Goal: Task Accomplishment & Management: Use online tool/utility

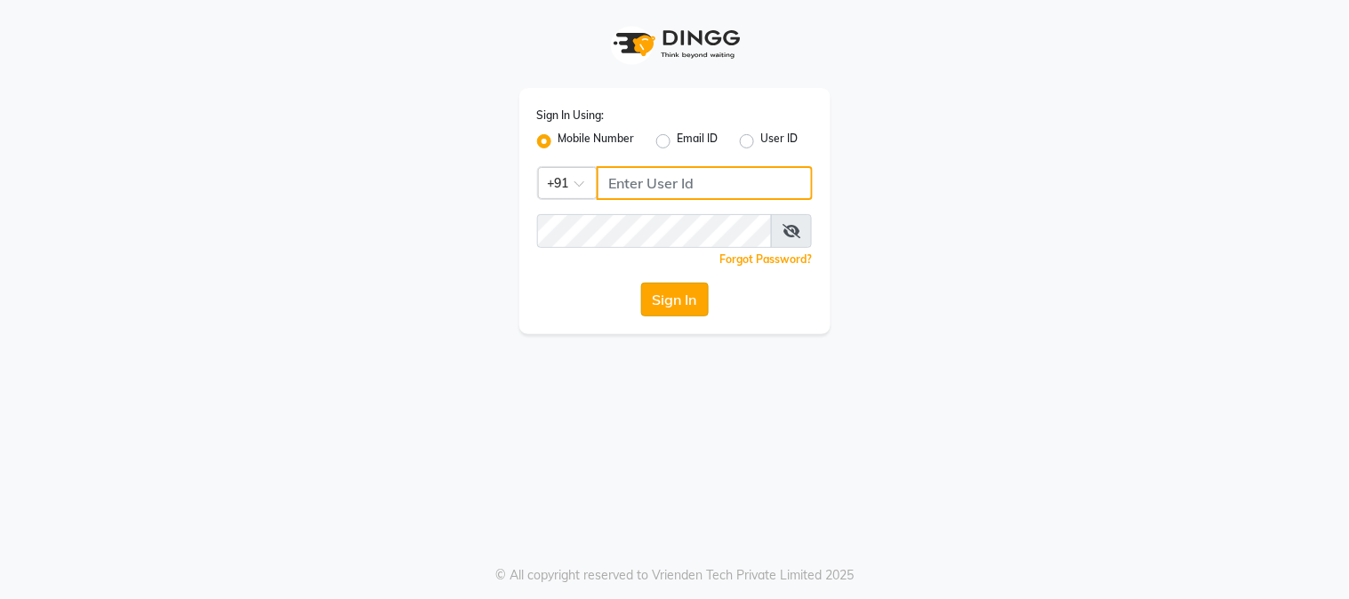
type input "9145515199"
click at [654, 301] on button "Sign In" at bounding box center [675, 300] width 68 height 34
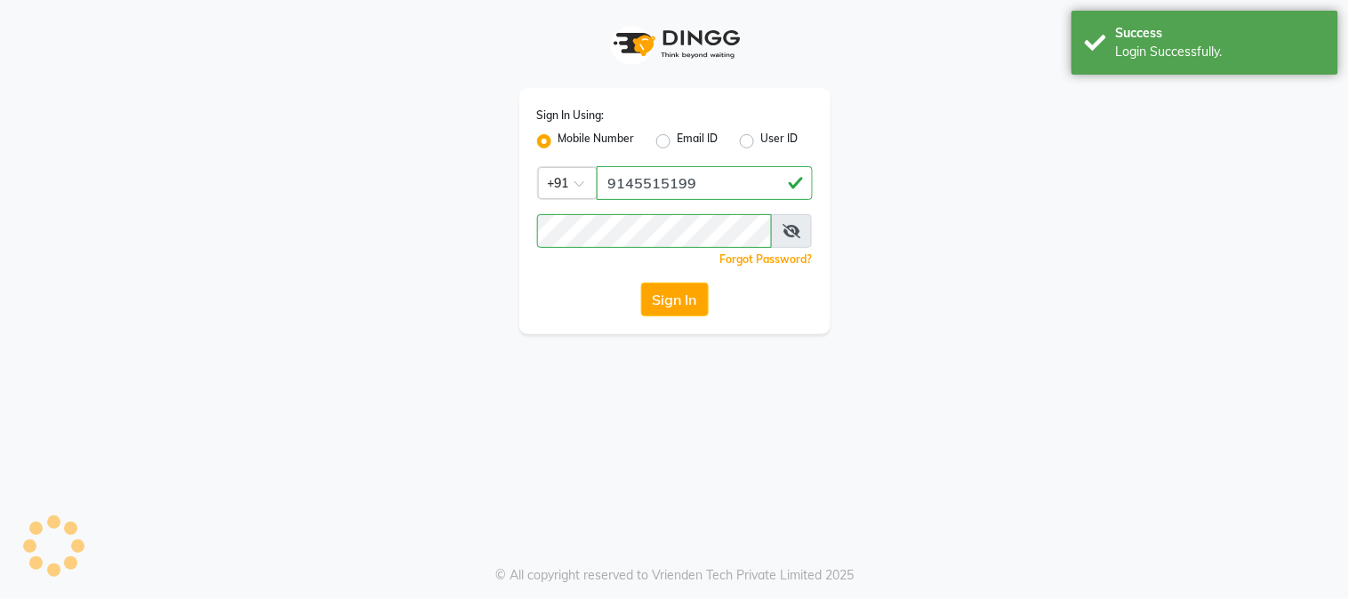
select select "service"
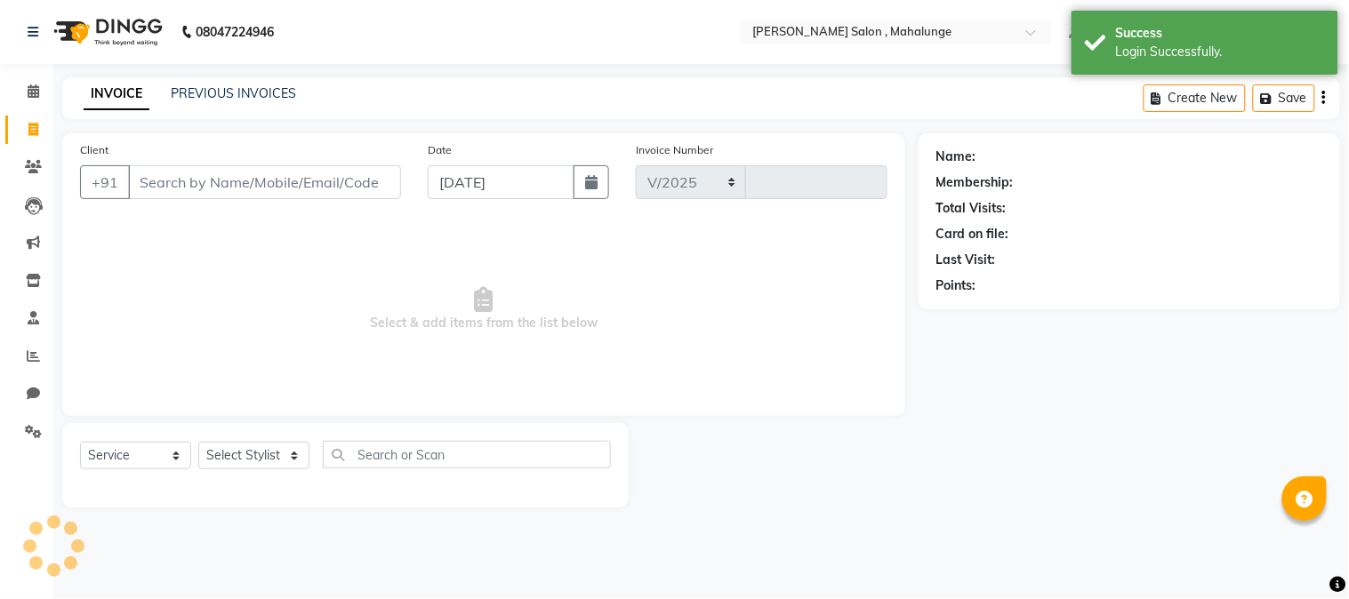
select select "7250"
type input "1621"
click at [24, 357] on span at bounding box center [33, 357] width 31 height 20
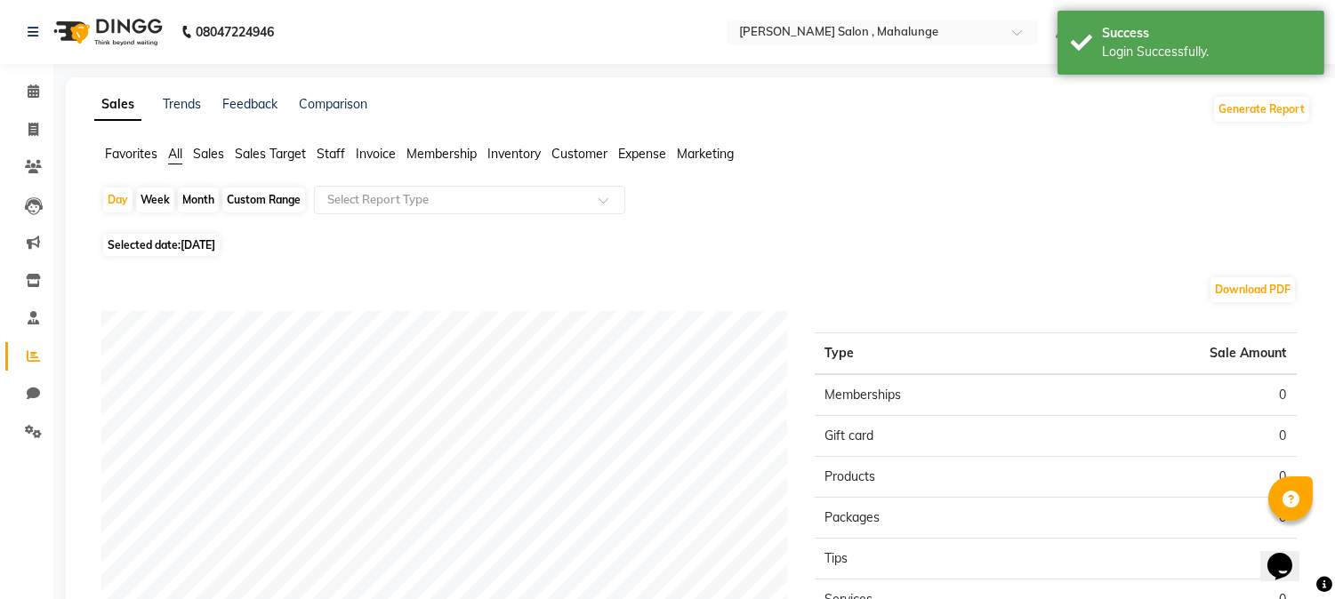
click at [205, 202] on div "Month" at bounding box center [198, 200] width 41 height 25
select select "9"
select select "2025"
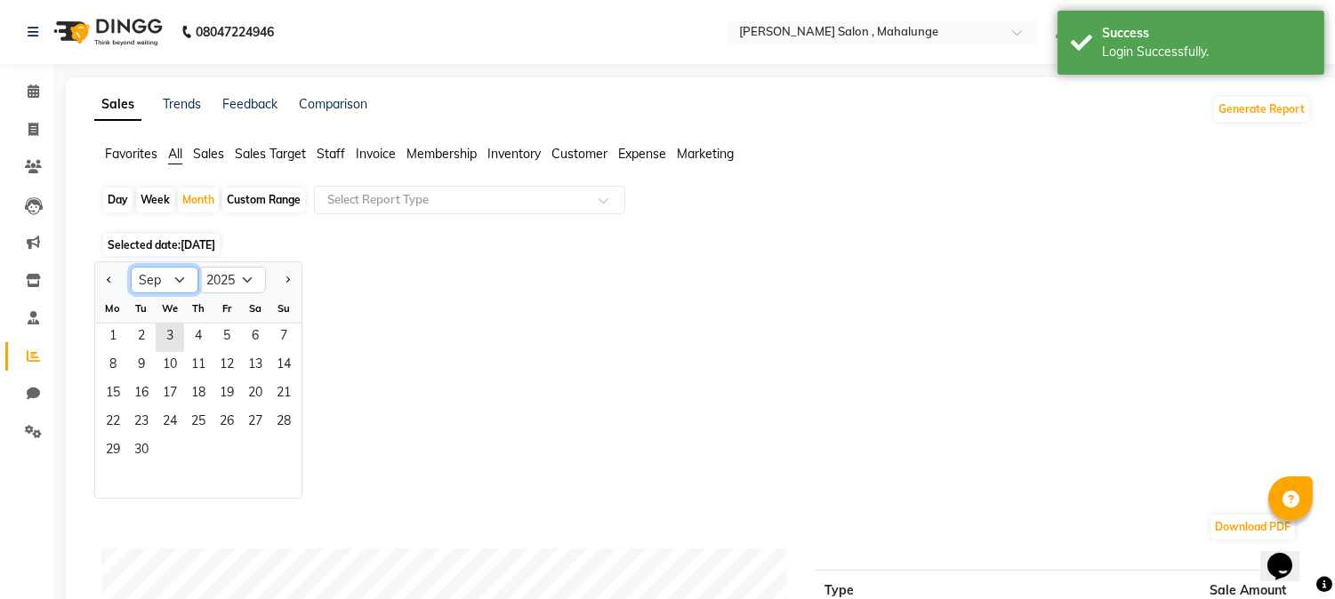
click at [148, 273] on select "Jan Feb Mar Apr May Jun [DATE] Aug Sep Oct Nov Dec" at bounding box center [165, 280] width 68 height 27
select select "8"
click at [131, 267] on select "Jan Feb Mar Apr May Jun [DATE] Aug Sep Oct Nov Dec" at bounding box center [165, 280] width 68 height 27
click at [228, 335] on span "1" at bounding box center [227, 338] width 28 height 28
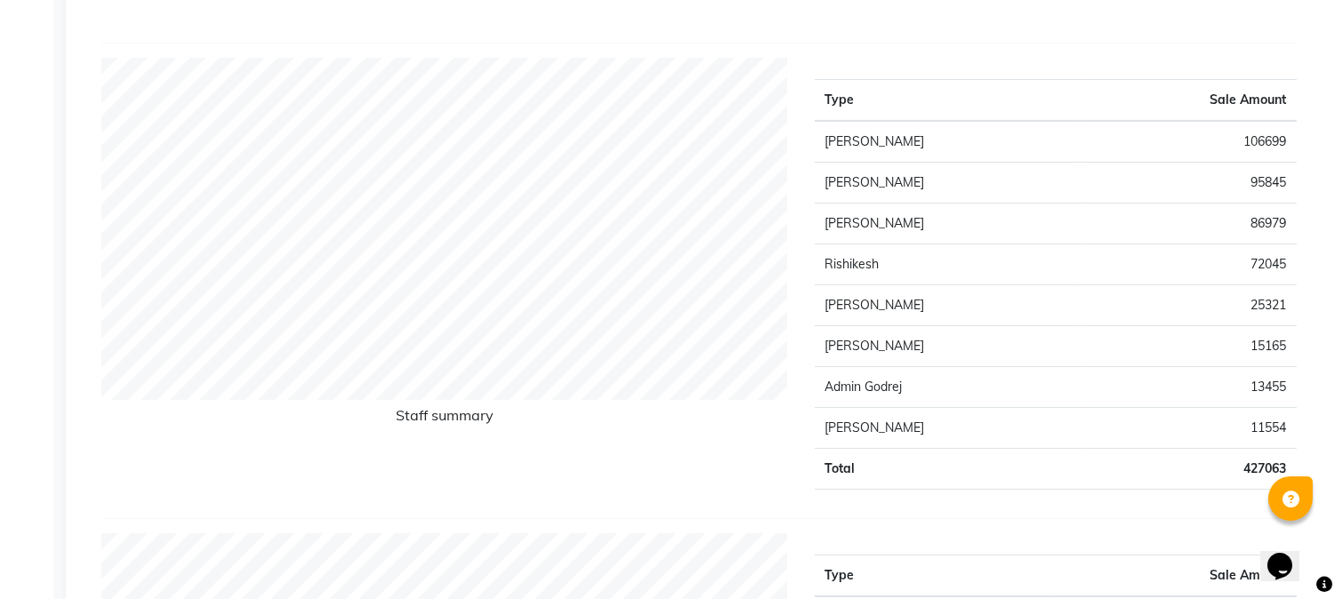
scroll to position [790, 0]
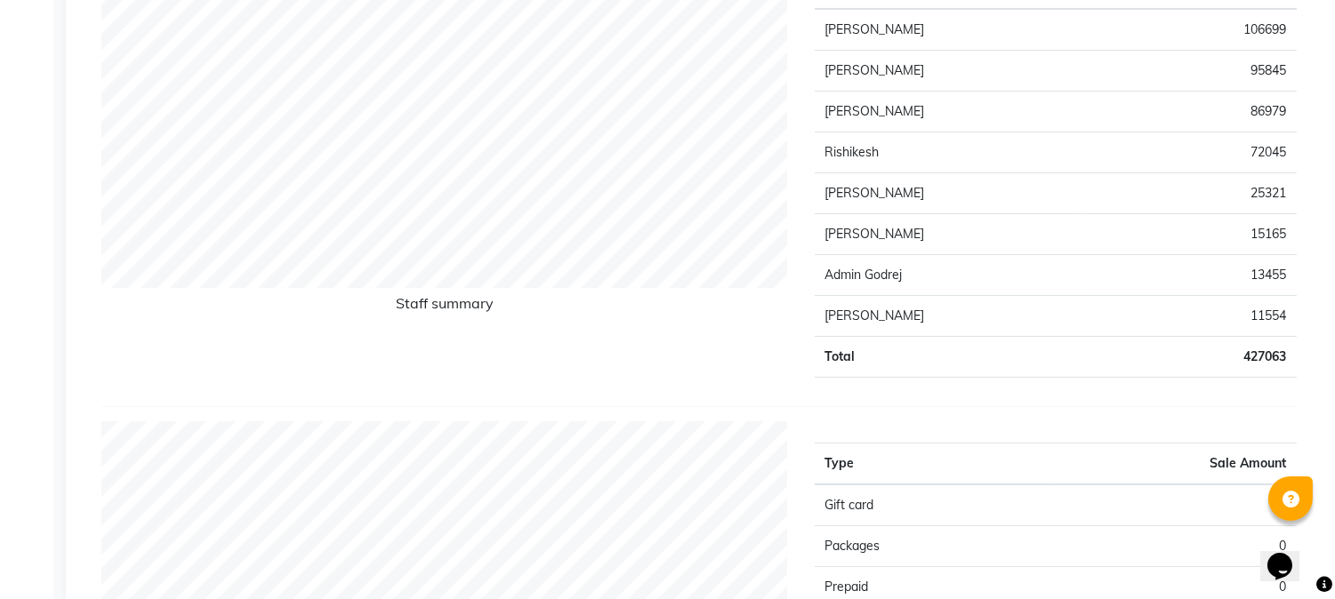
click at [1254, 369] on td "427063" at bounding box center [1188, 357] width 216 height 41
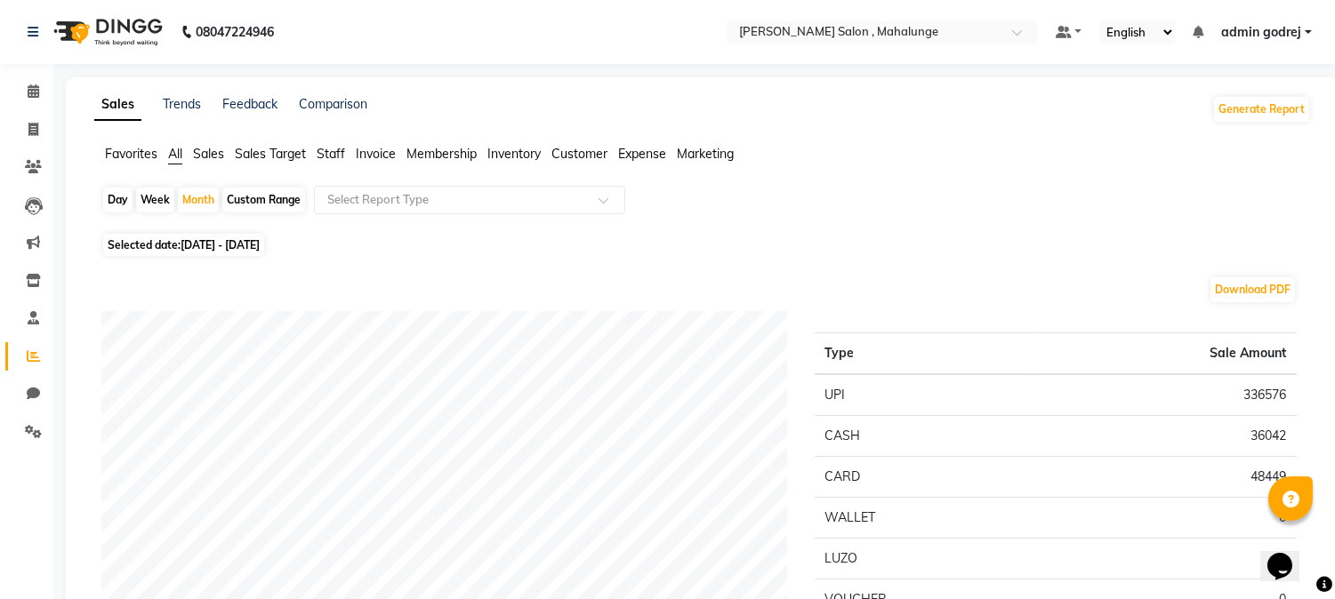
click at [116, 197] on div "Day" at bounding box center [117, 200] width 29 height 25
select select "8"
select select "2025"
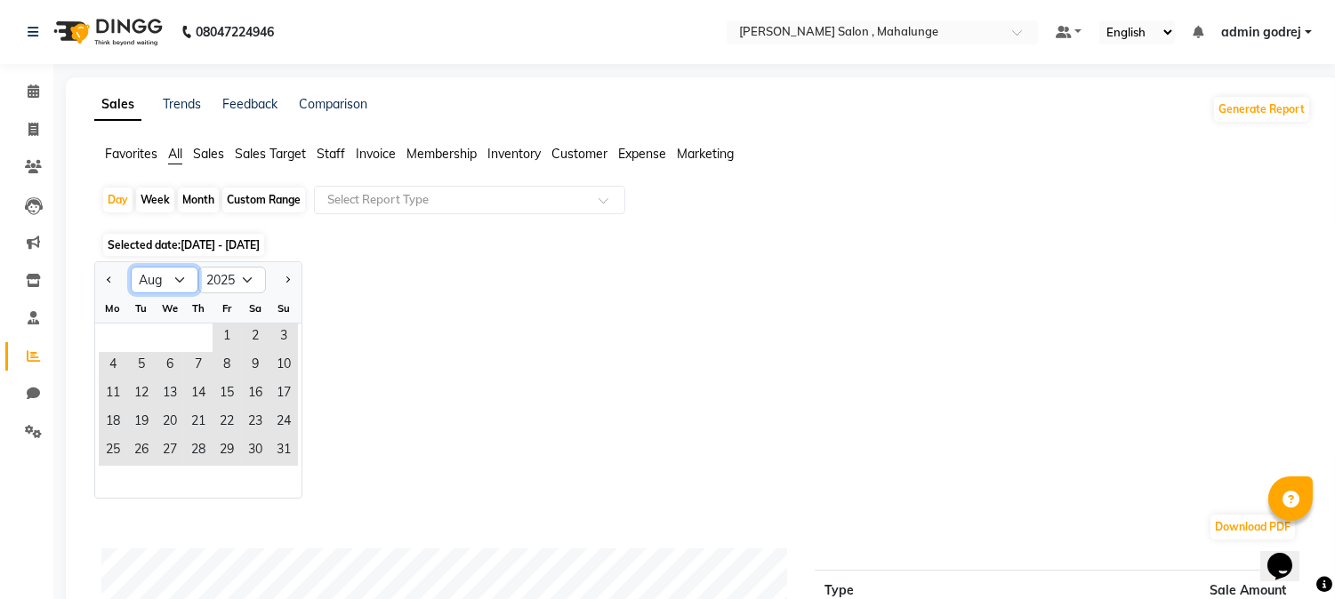
click at [160, 274] on select "Jan Feb Mar Apr May Jun [DATE] Aug Sep Oct Nov Dec" at bounding box center [165, 280] width 68 height 27
select select "7"
click at [131, 267] on select "Jan Feb Mar Apr May Jun [DATE] Aug Sep Oct Nov Dec" at bounding box center [165, 280] width 68 height 27
click at [161, 461] on span "27" at bounding box center [170, 451] width 28 height 28
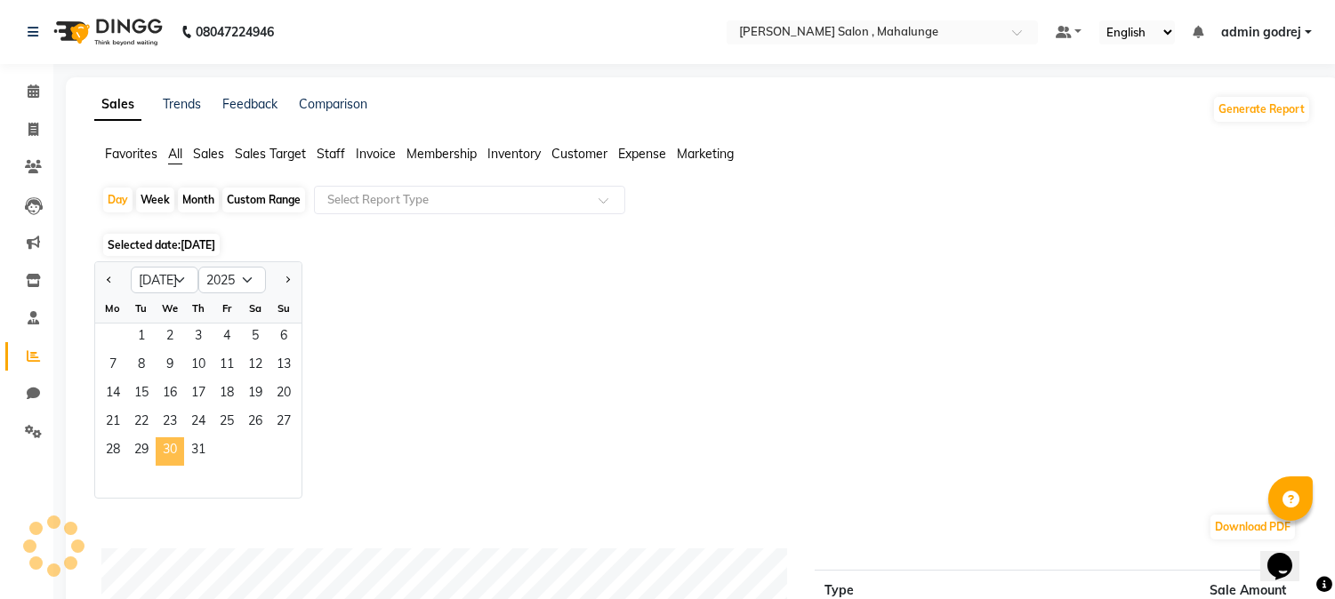
drag, startPoint x: 161, startPoint y: 461, endPoint x: 171, endPoint y: 472, distance: 15.1
click at [164, 465] on span "30" at bounding box center [170, 451] width 28 height 28
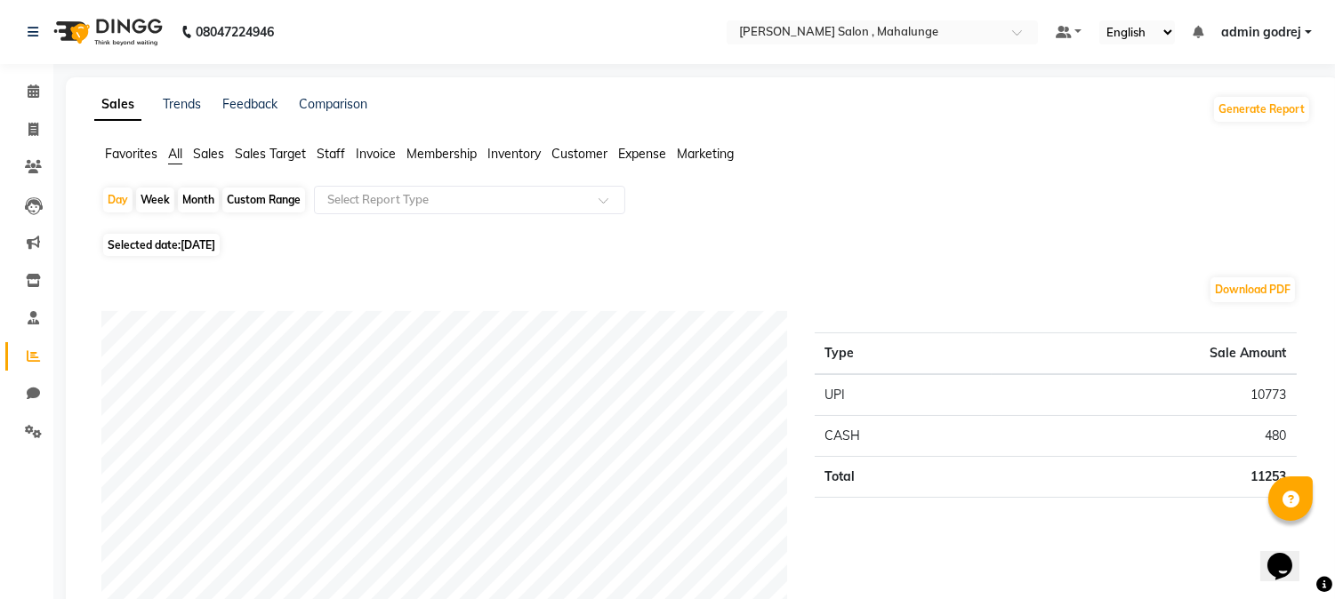
click at [189, 194] on div "Month" at bounding box center [198, 200] width 41 height 25
select select "7"
select select "2025"
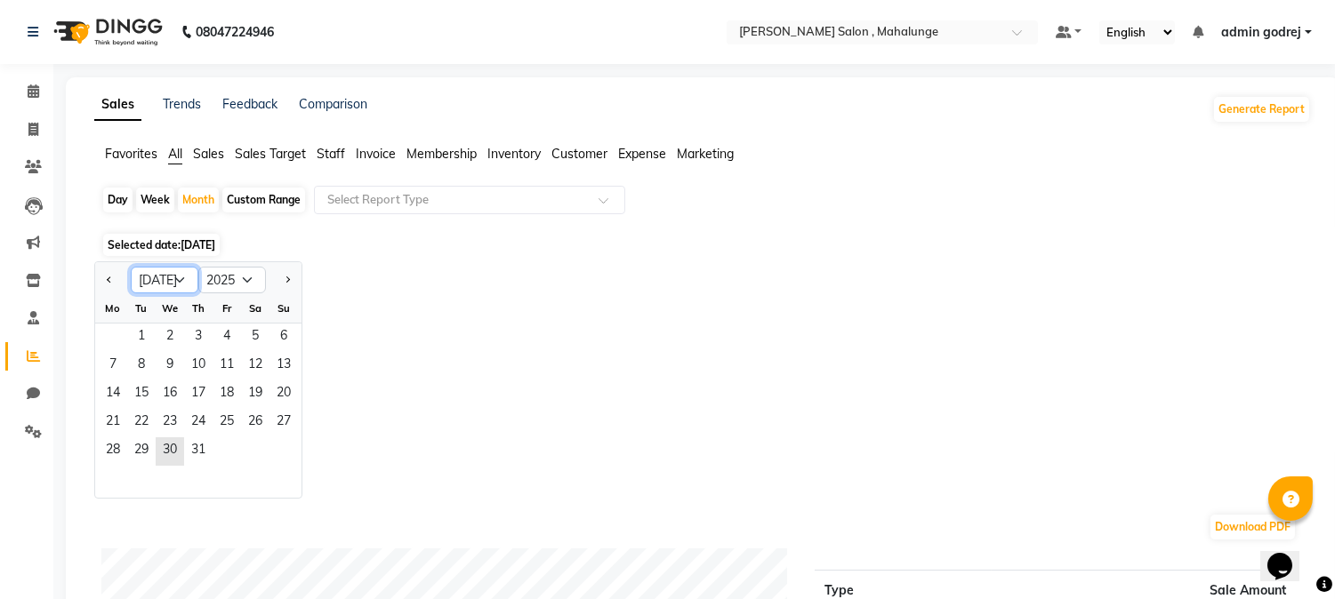
click at [152, 280] on select "Jan Feb Mar Apr May Jun [DATE] Aug Sep Oct Nov Dec" at bounding box center [165, 280] width 68 height 27
click at [131, 267] on select "Jan Feb Mar Apr May Jun [DATE] Aug Sep Oct Nov Dec" at bounding box center [165, 280] width 68 height 27
click at [161, 279] on select "Jan Feb Mar Apr May Jun [DATE] Aug Sep Oct Nov Dec" at bounding box center [165, 280] width 68 height 27
select select "8"
click at [131, 267] on select "Jan Feb Mar Apr May Jun [DATE] Aug Sep Oct Nov Dec" at bounding box center [165, 280] width 68 height 27
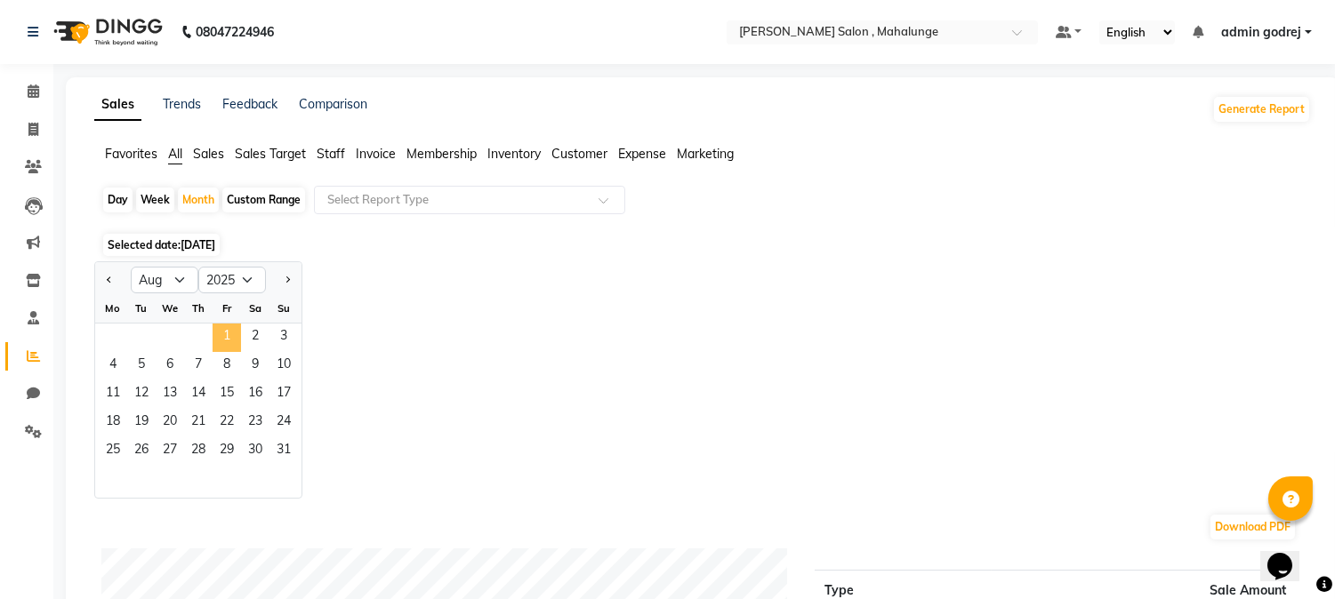
click at [224, 335] on span "1" at bounding box center [227, 338] width 28 height 28
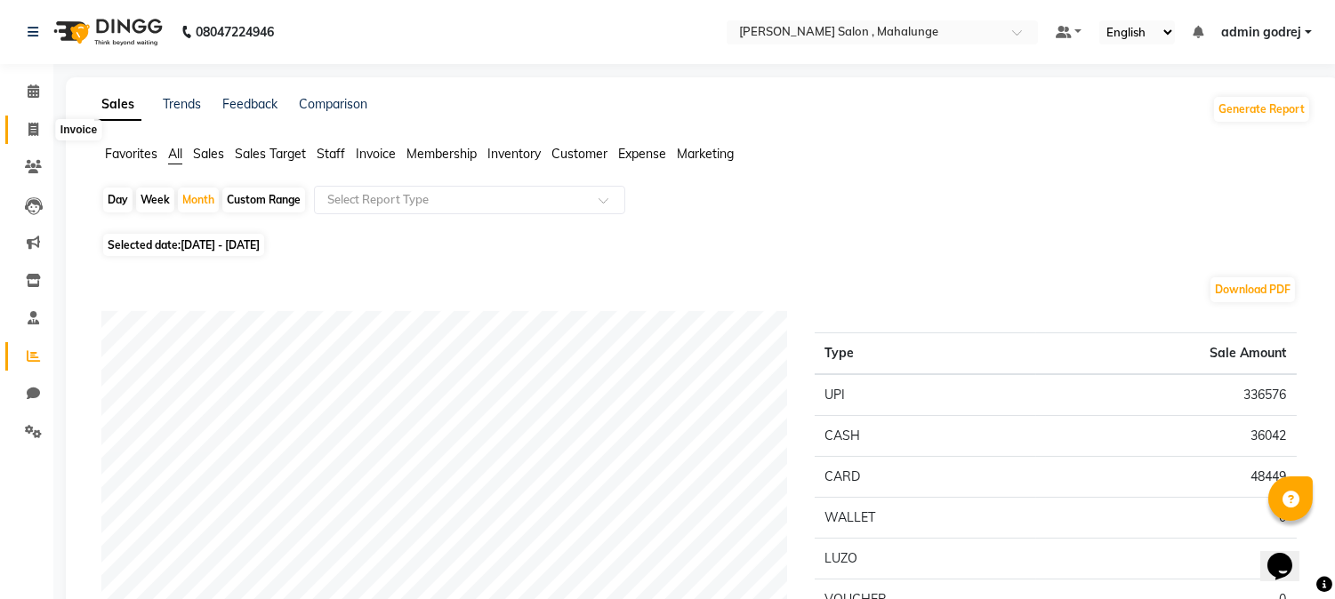
click at [39, 132] on span at bounding box center [33, 130] width 31 height 20
select select "service"
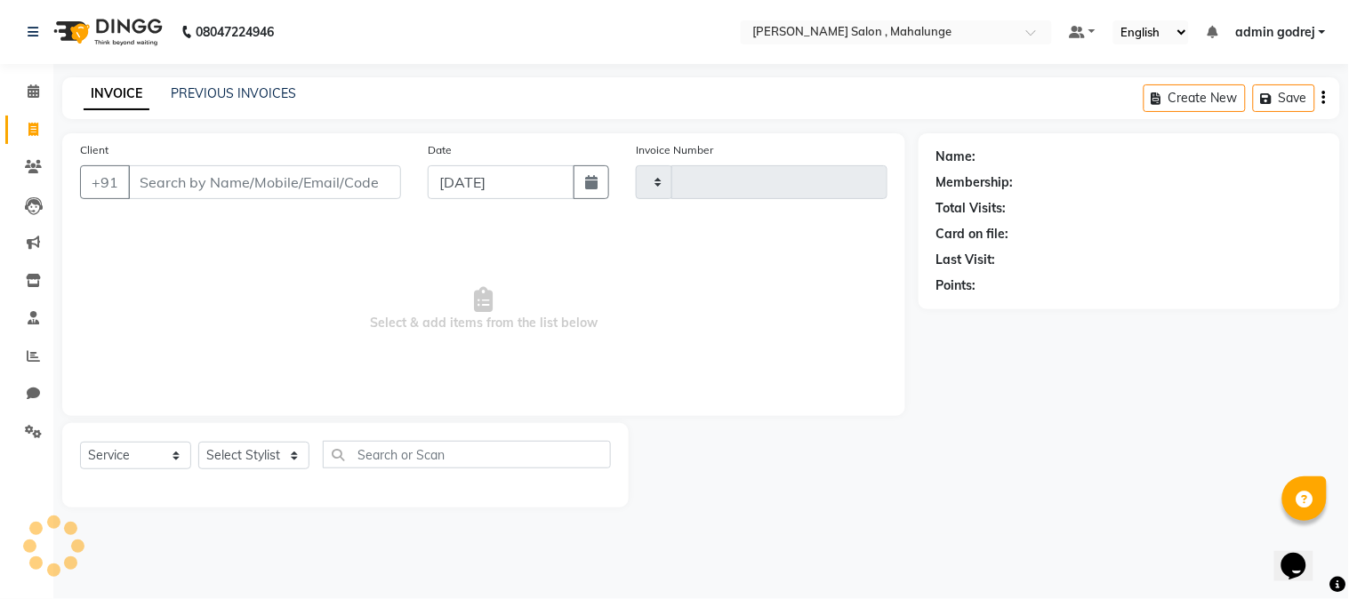
type input "1621"
select select "7250"
click at [232, 100] on link "PREVIOUS INVOICES" at bounding box center [233, 93] width 125 height 16
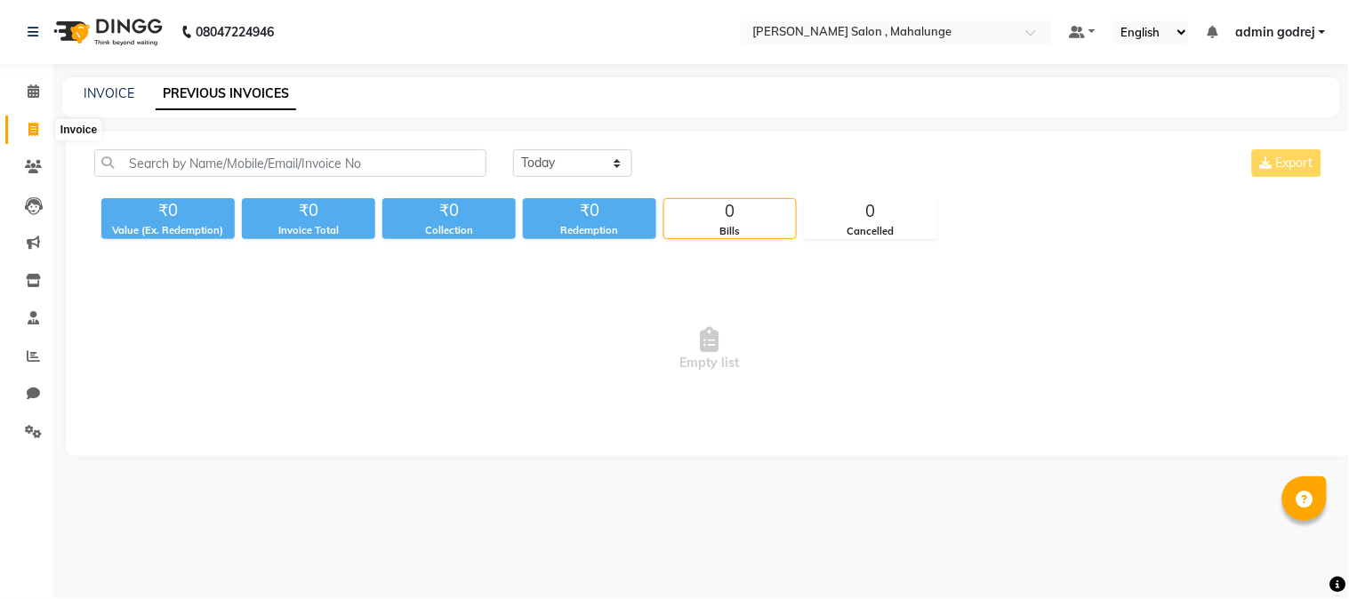
click at [28, 128] on icon at bounding box center [33, 129] width 10 height 13
select select "7250"
select select "service"
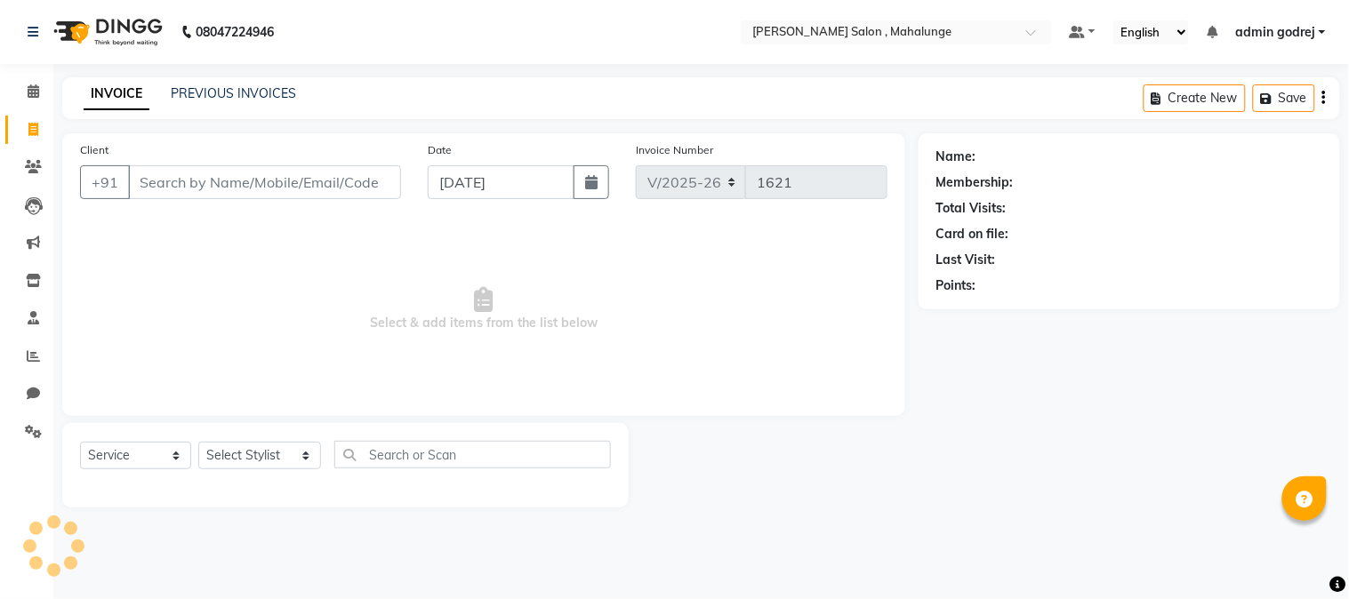
drag, startPoint x: 113, startPoint y: 95, endPoint x: 107, endPoint y: 110, distance: 16.3
click at [113, 95] on link "INVOICE" at bounding box center [117, 94] width 66 height 32
